Goal: Task Accomplishment & Management: Manage account settings

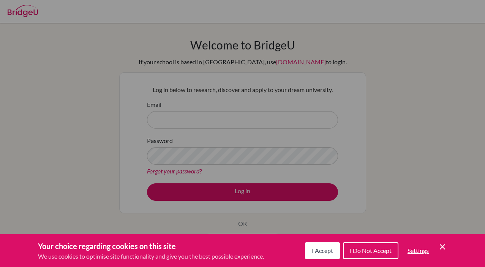
click at [320, 254] on span "I Accept" at bounding box center [322, 250] width 21 height 7
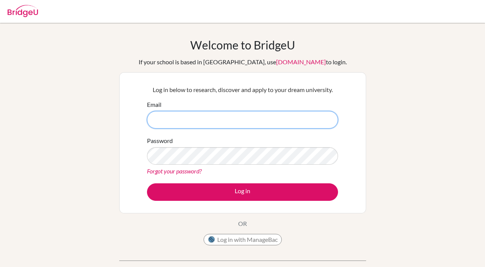
click at [167, 117] on input "Email" at bounding box center [242, 119] width 191 height 17
type input "[EMAIL_ADDRESS][DOMAIN_NAME]"
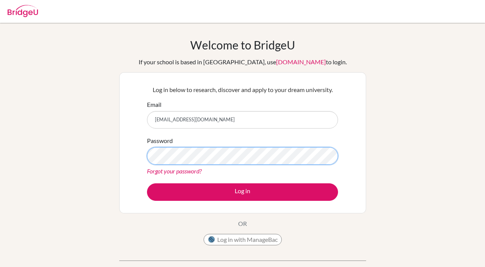
click at [147, 183] on button "Log in" at bounding box center [242, 191] width 191 height 17
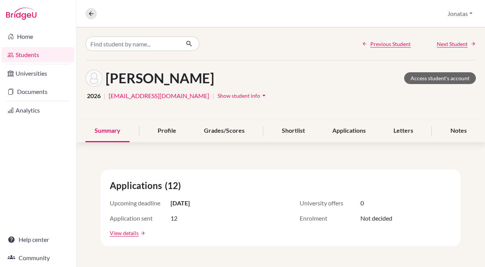
click at [28, 55] on link "Students" at bounding box center [38, 54] width 73 height 15
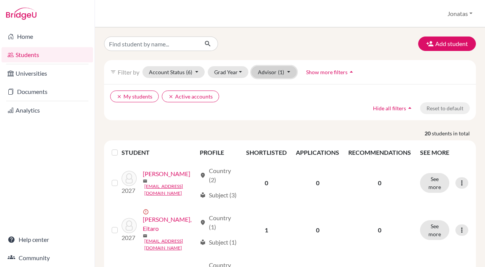
click at [282, 75] on button "Advisor (1)" at bounding box center [274, 72] width 45 height 12
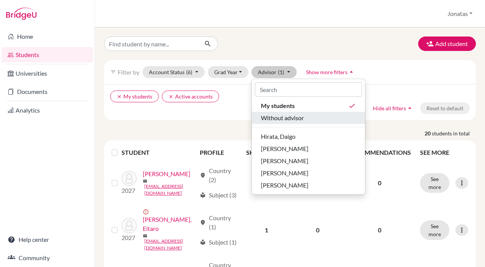
click at [283, 115] on span "Without advisor" at bounding box center [282, 117] width 43 height 9
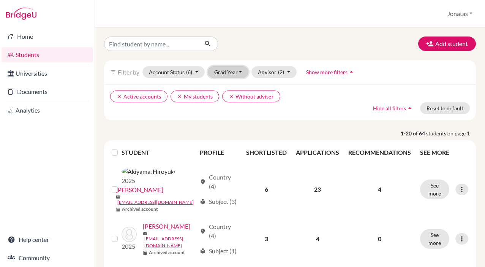
click at [240, 74] on button "Grad Year" at bounding box center [228, 72] width 41 height 12
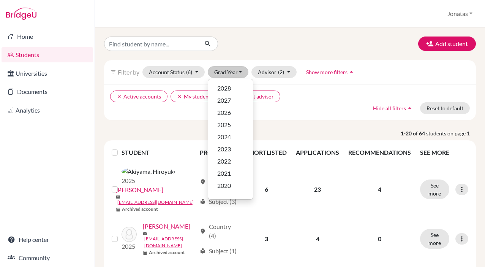
click at [296, 68] on div "Advisor (2) My students done Without advisor done Hirata, Daigo Holtzclaw, Trav…" at bounding box center [274, 72] width 45 height 12
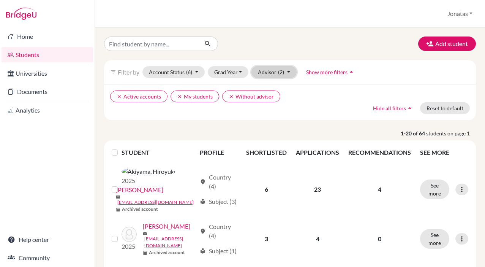
click at [285, 68] on button "Advisor (2)" at bounding box center [274, 72] width 45 height 12
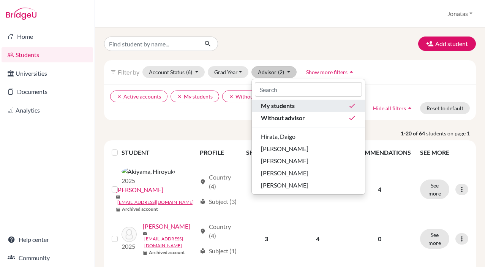
click at [345, 107] on div "My students done" at bounding box center [308, 105] width 95 height 9
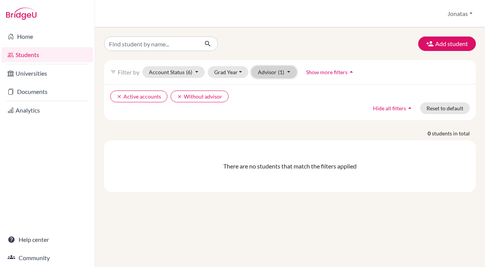
click at [286, 72] on button "Advisor (1)" at bounding box center [274, 72] width 45 height 12
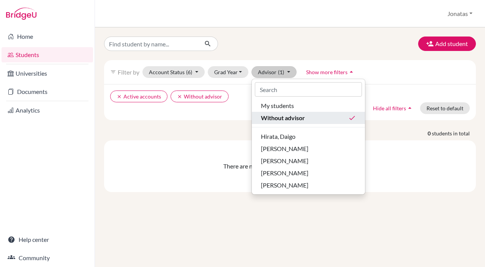
click at [353, 120] on icon "done" at bounding box center [353, 118] width 8 height 8
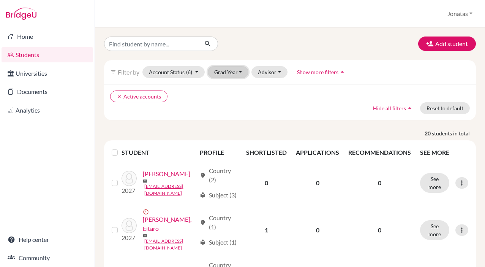
click at [241, 72] on button "Grad Year" at bounding box center [228, 72] width 41 height 12
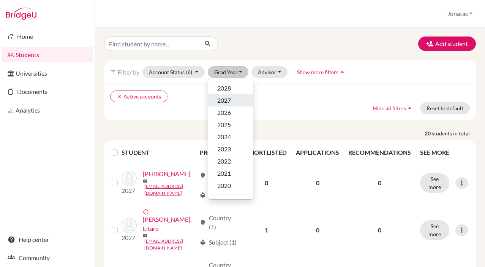
click at [231, 101] on span "2027" at bounding box center [224, 100] width 14 height 9
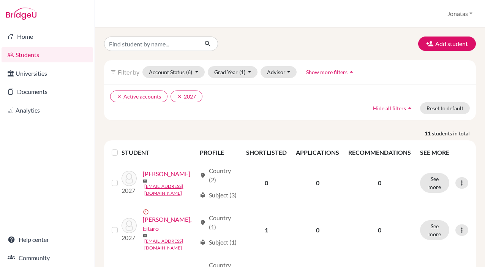
click at [121, 148] on label at bounding box center [121, 148] width 0 height 0
click at [0, 0] on input "checkbox" at bounding box center [0, 0] width 0 height 0
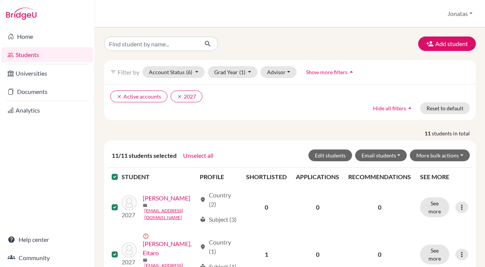
scroll to position [59, 0]
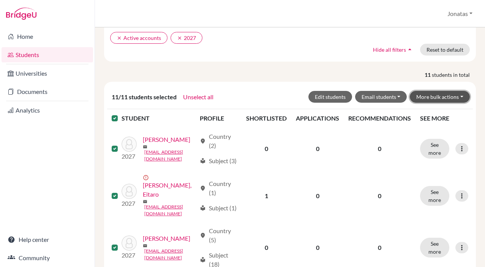
click at [448, 96] on button "More bulk actions" at bounding box center [440, 97] width 60 height 12
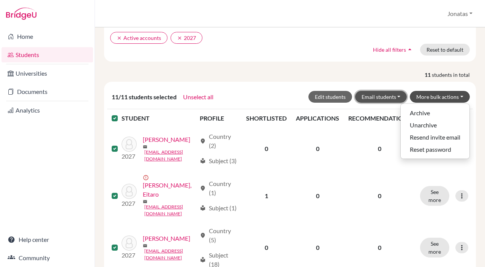
click at [386, 94] on button "Email students" at bounding box center [381, 97] width 52 height 12
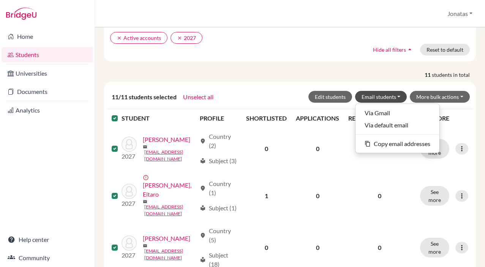
click at [350, 77] on p "11 students in total" at bounding box center [289, 75] width 383 height 8
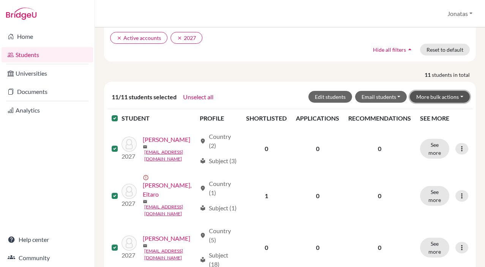
click at [455, 98] on button "More bulk actions" at bounding box center [440, 97] width 60 height 12
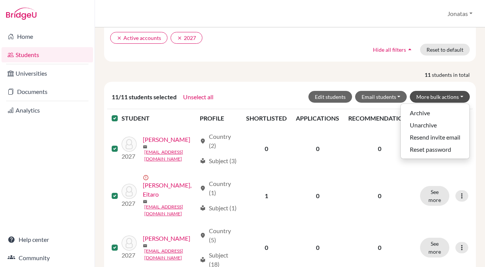
click at [331, 60] on div "clear Active accounts clear 2027 Hide all filters arrow_drop_up Reset to default" at bounding box center [290, 43] width 372 height 36
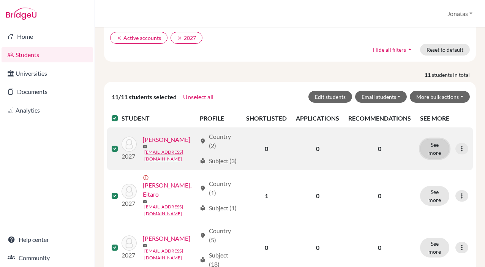
click at [432, 155] on button "See more" at bounding box center [434, 149] width 29 height 20
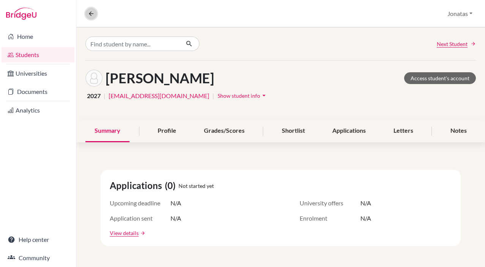
click at [87, 14] on button at bounding box center [91, 13] width 11 height 11
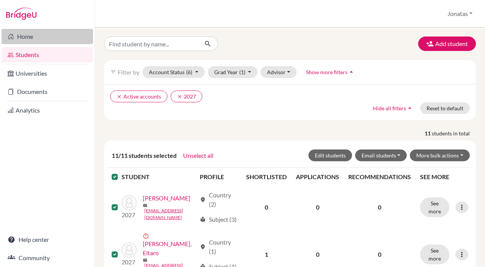
click at [25, 37] on link "Home" at bounding box center [48, 36] width 92 height 15
